Goal: Task Accomplishment & Management: Use online tool/utility

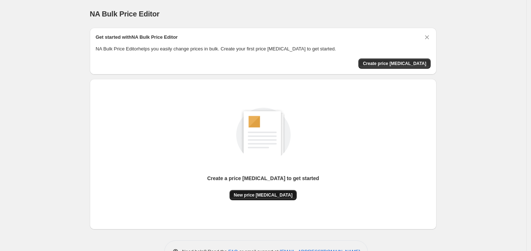
click at [255, 195] on span "New price [MEDICAL_DATA]" at bounding box center [263, 195] width 59 height 6
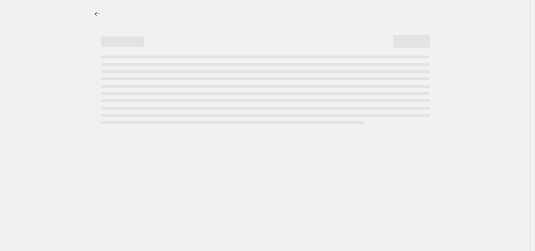
select select "percentage"
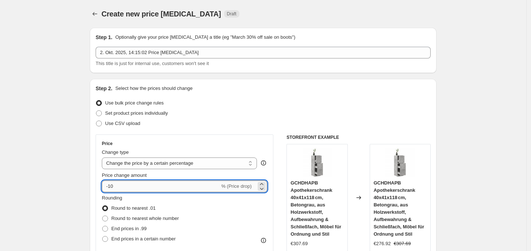
click at [145, 190] on input "-10" at bounding box center [161, 186] width 118 height 12
type input "-1"
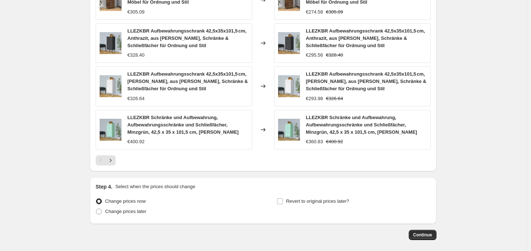
scroll to position [501, 0]
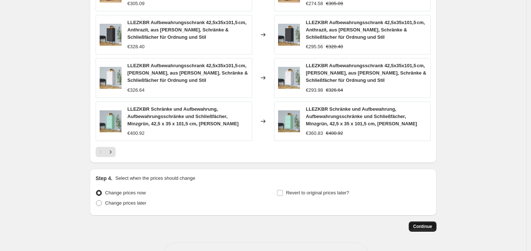
type input "-38"
click at [431, 228] on span "Continue" at bounding box center [422, 226] width 19 height 6
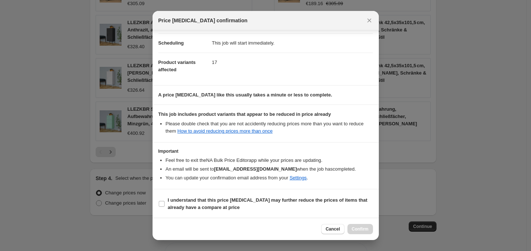
scroll to position [57, 0]
drag, startPoint x: 192, startPoint y: 204, endPoint x: 262, endPoint y: 210, distance: 69.9
click at [195, 205] on b "I understand that this price change job may further reduce the prices of items …" at bounding box center [267, 202] width 199 height 13
click at [214, 201] on b "I understand that this price change job may further reduce the prices of items …" at bounding box center [267, 202] width 199 height 13
click at [164, 201] on input "I understand that this price change job may further reduce the prices of items …" at bounding box center [162, 203] width 6 height 6
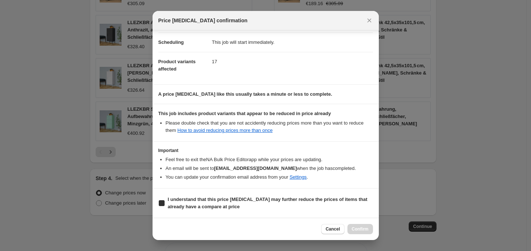
checkbox input "true"
click at [369, 237] on div "Cancel Confirm" at bounding box center [265, 228] width 226 height 22
click at [352, 228] on span "Confirm" at bounding box center [360, 229] width 17 height 6
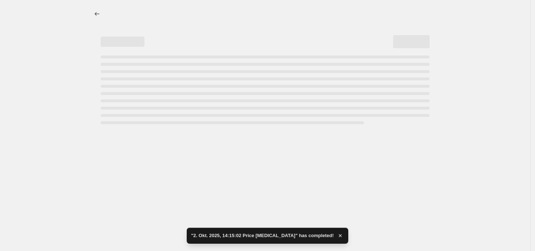
select select "percentage"
